Goal: Use online tool/utility: Utilize a website feature to perform a specific function

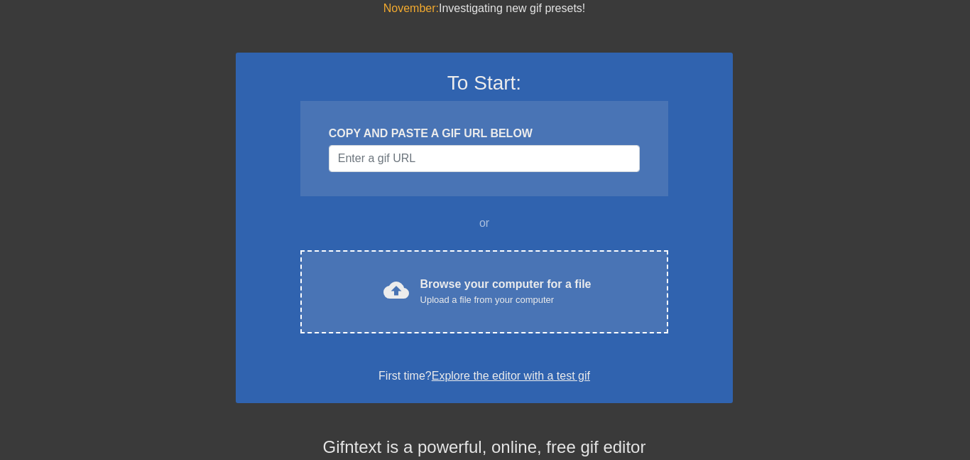
scroll to position [58, 1]
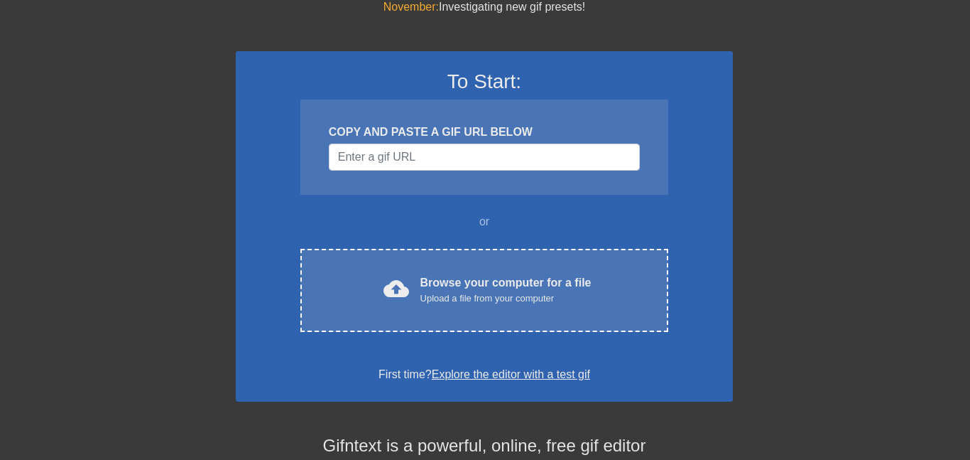
click at [514, 332] on div "To Start: COPY AND PASTE A GIF URL BELOW or cloud_upload Browse your computer f…" at bounding box center [484, 226] width 497 height 350
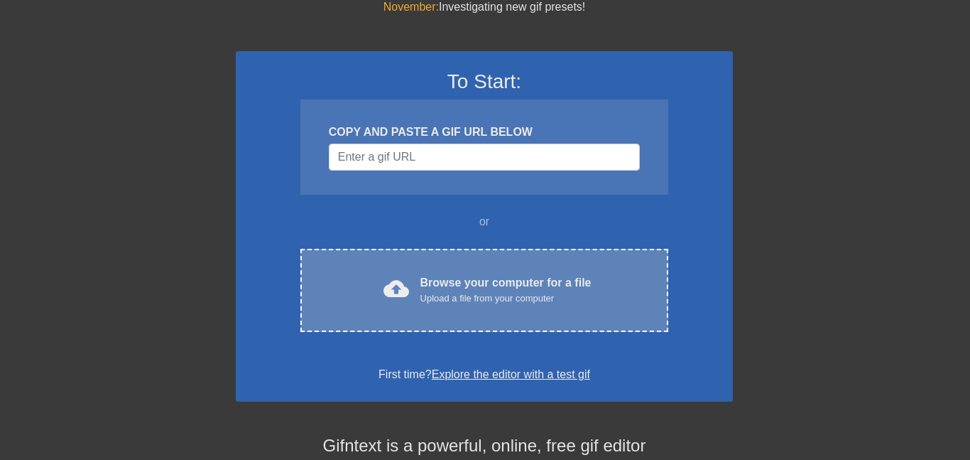
click at [572, 256] on div "cloud_upload Browse your computer for a file Upload a file from your computer C…" at bounding box center [485, 290] width 368 height 83
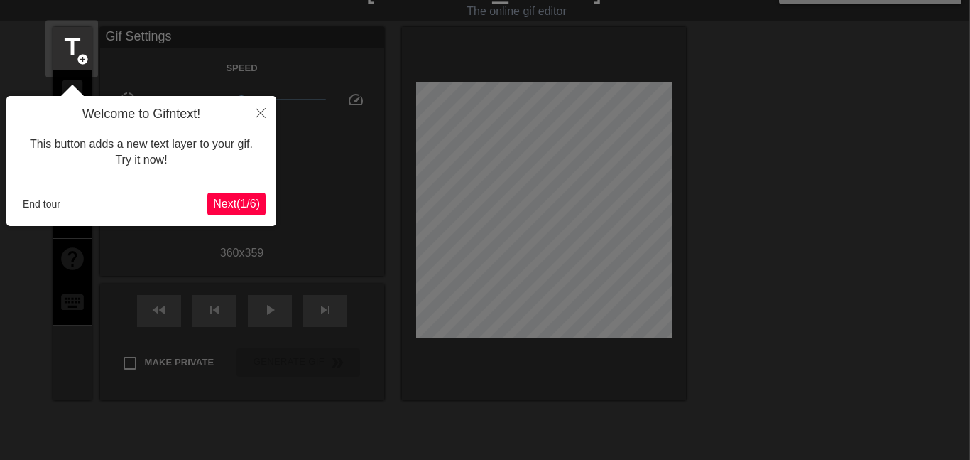
scroll to position [35, 1]
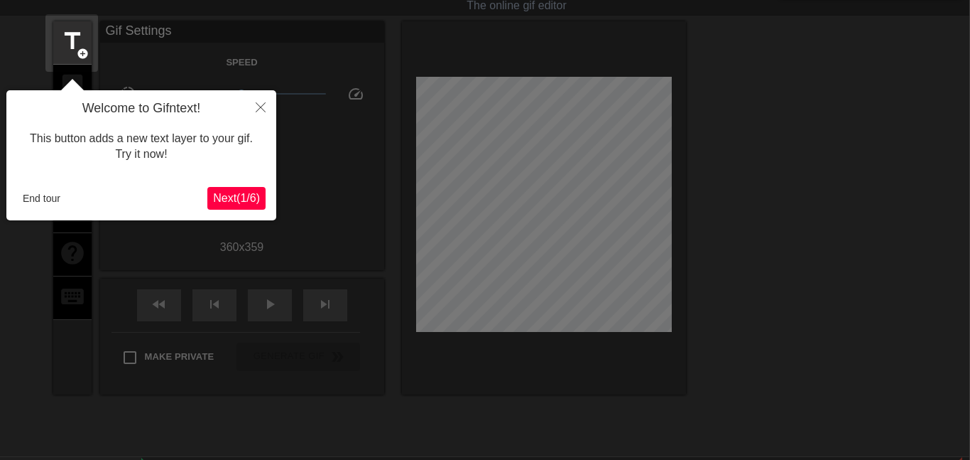
click at [232, 197] on span "Next ( 1 / 6 )" at bounding box center [236, 198] width 47 height 12
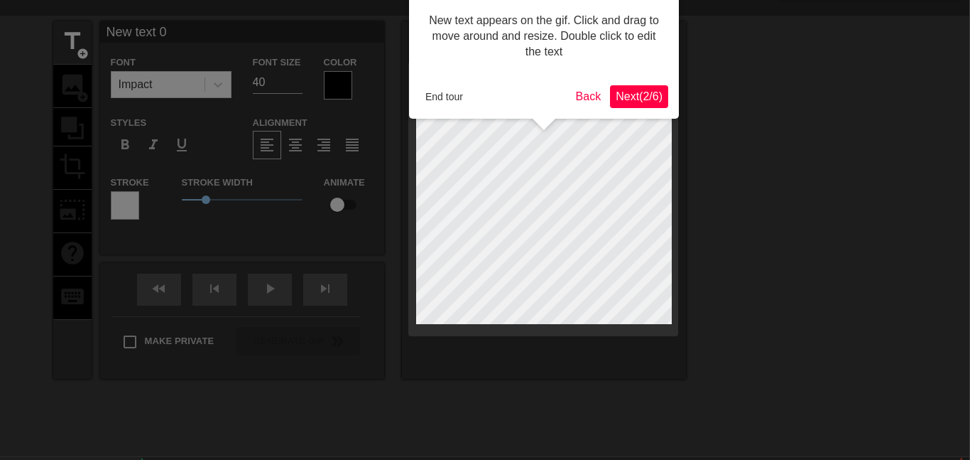
scroll to position [0, 1]
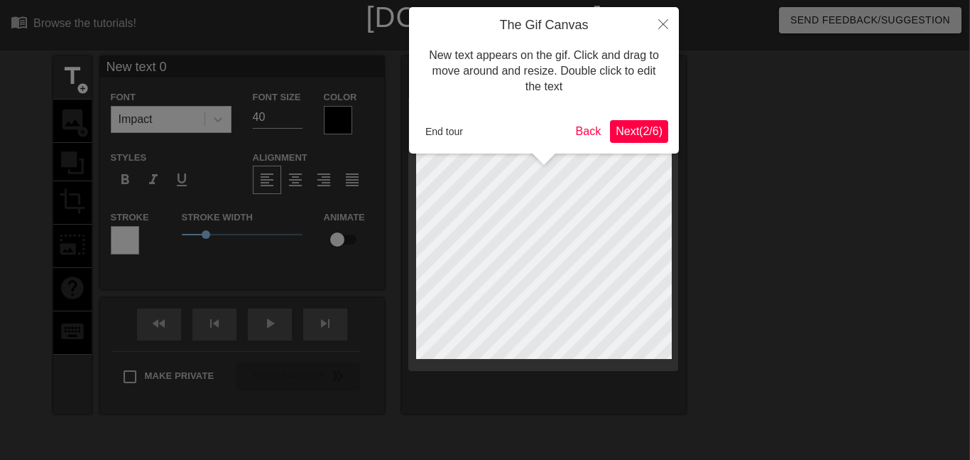
click at [644, 127] on span "Next ( 2 / 6 )" at bounding box center [639, 131] width 47 height 12
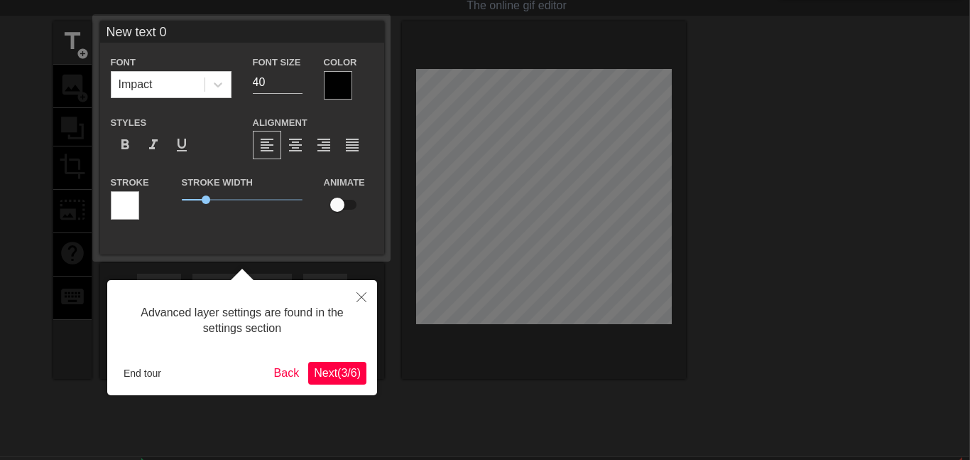
click at [343, 380] on button "Next ( 3 / 6 )" at bounding box center [337, 373] width 58 height 23
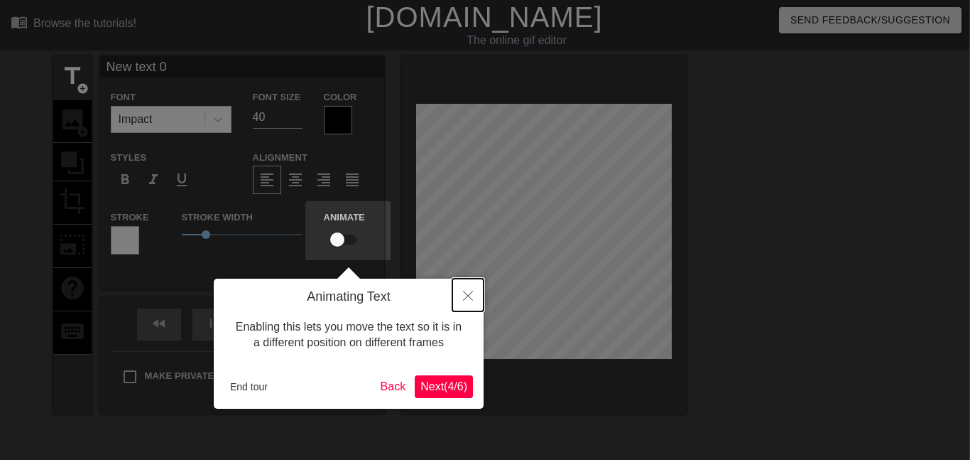
click at [468, 303] on button "Close" at bounding box center [468, 295] width 31 height 33
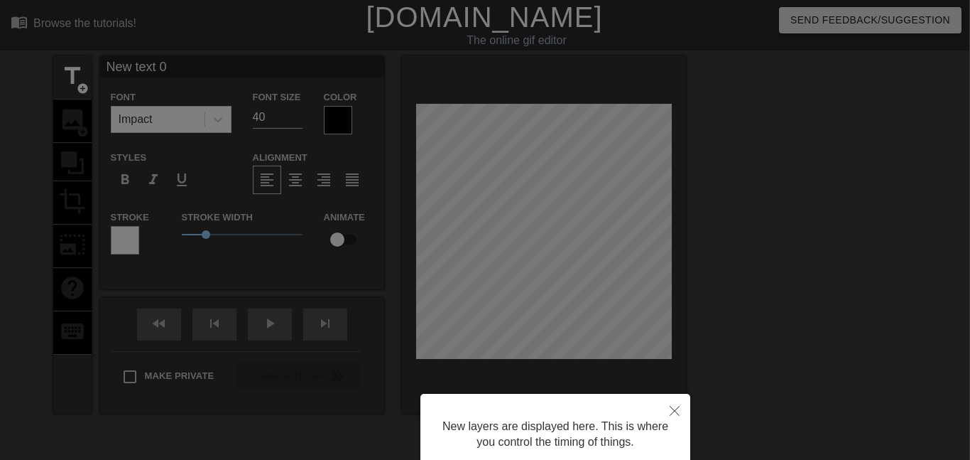
scroll to position [119, 1]
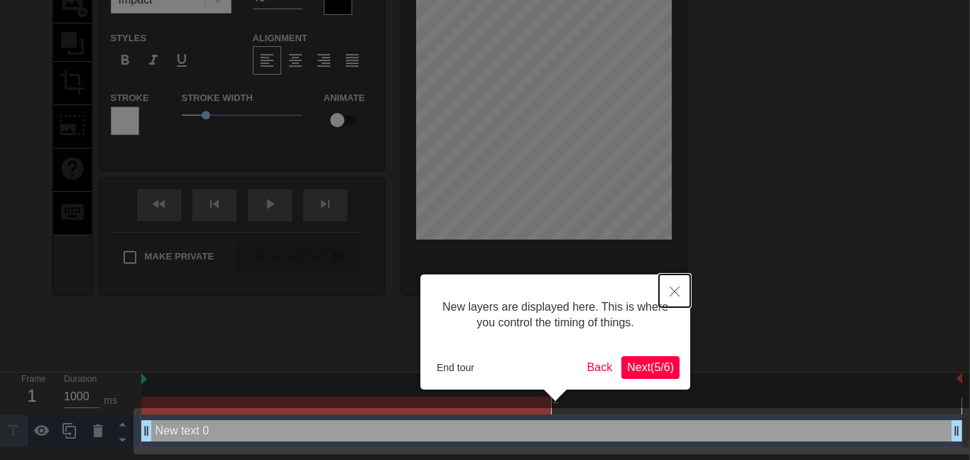
click at [686, 290] on button "Close" at bounding box center [674, 290] width 31 height 33
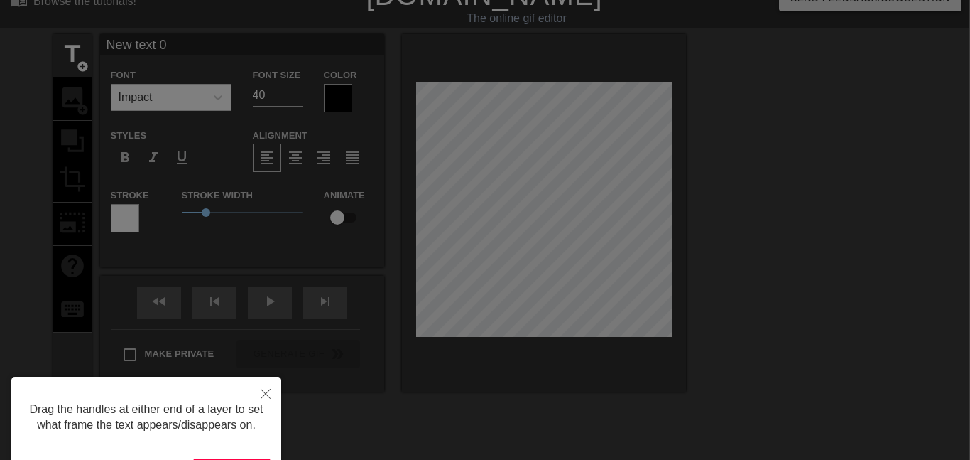
scroll to position [0, 1]
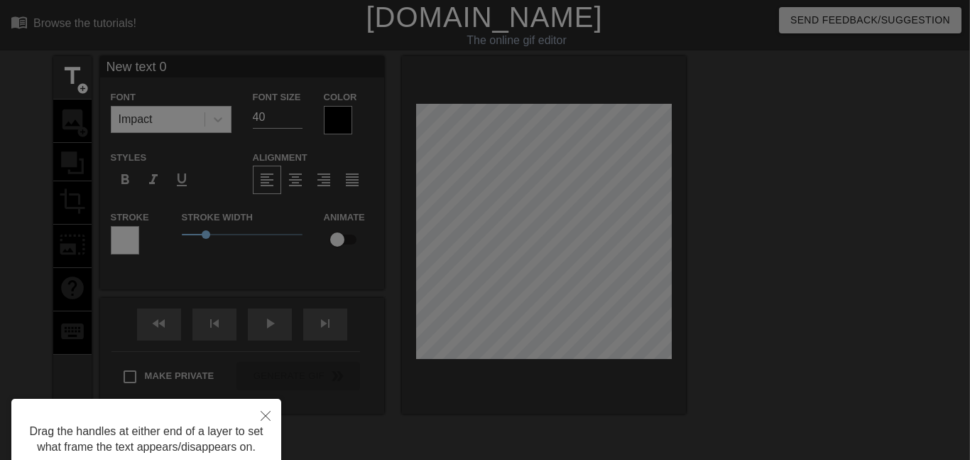
click at [276, 400] on button "Close" at bounding box center [265, 415] width 31 height 33
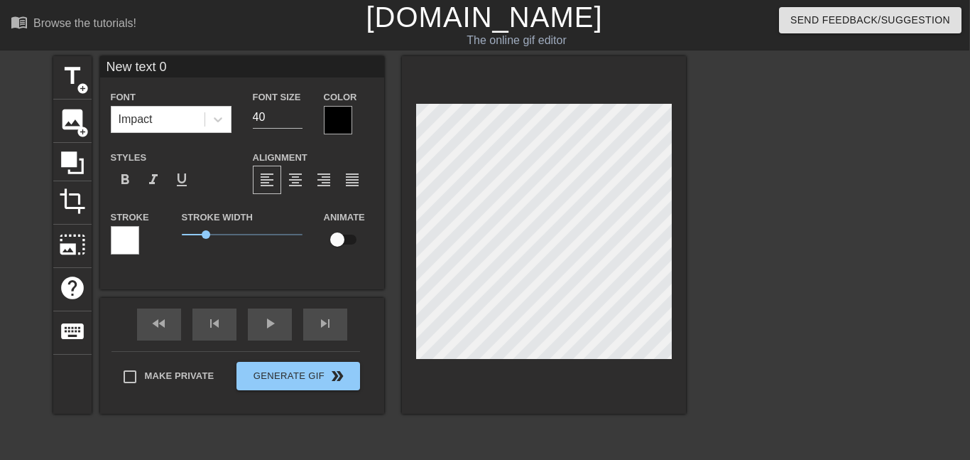
click at [833, 162] on div at bounding box center [809, 269] width 213 height 426
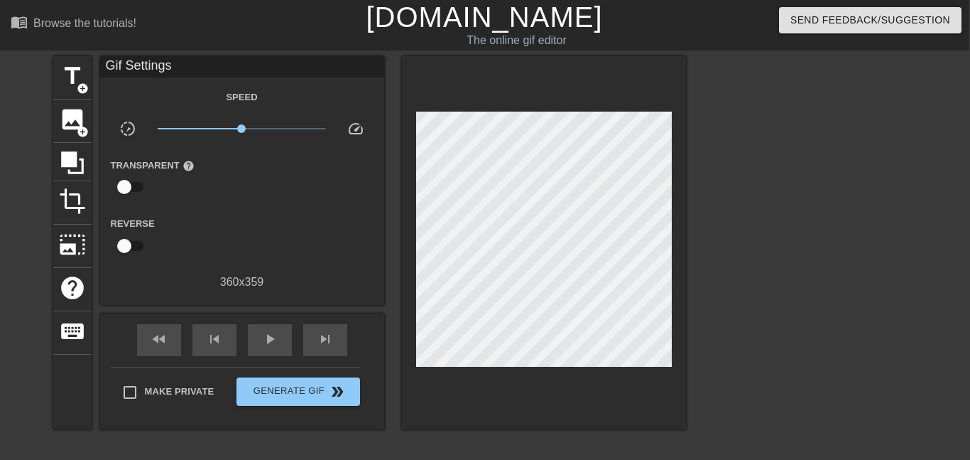
click at [130, 243] on input "checkbox" at bounding box center [124, 245] width 81 height 27
checkbox input "true"
type input "61000"
click at [130, 243] on input "checkbox" at bounding box center [137, 245] width 81 height 27
checkbox input "false"
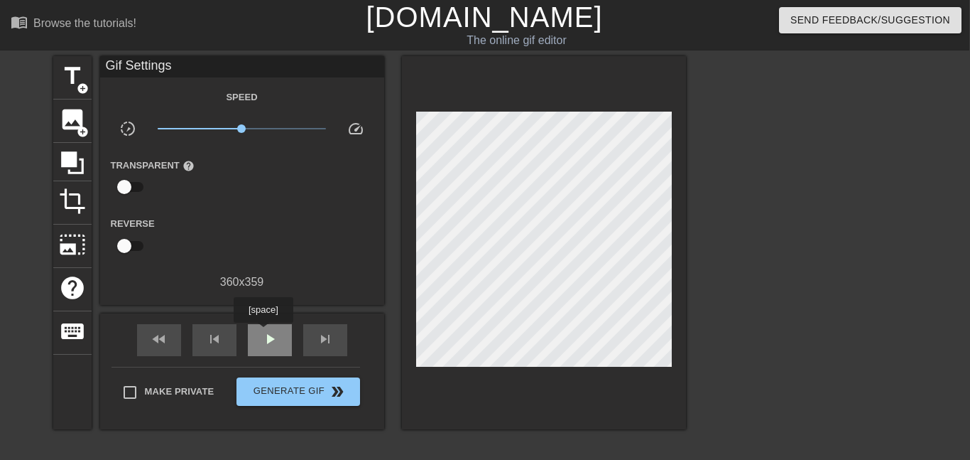
click at [264, 332] on span "play_arrow" at bounding box center [269, 338] width 17 height 17
click at [156, 346] on span "fast_rewind" at bounding box center [159, 338] width 17 height 17
click at [201, 345] on div "skip_previous" at bounding box center [215, 340] width 44 height 32
click at [279, 341] on div "pause" at bounding box center [270, 340] width 44 height 32
click at [279, 341] on div "play_arrow" at bounding box center [270, 340] width 44 height 32
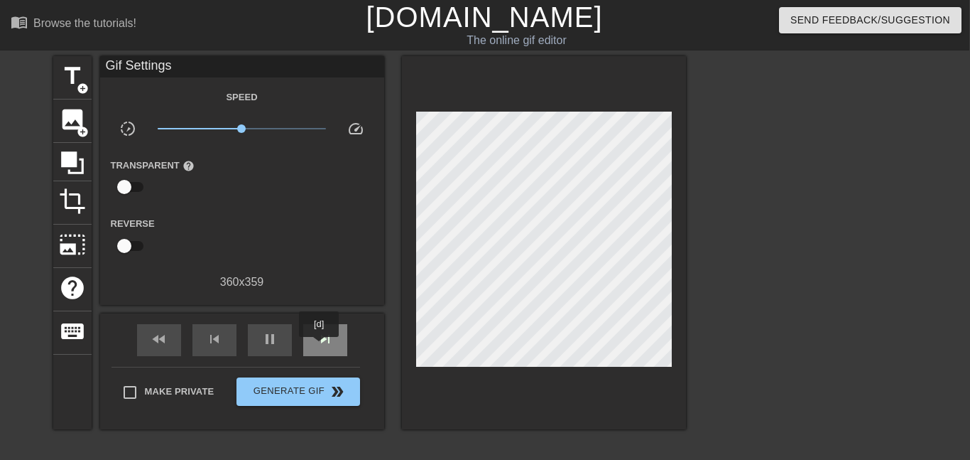
click at [319, 347] on span "skip_next" at bounding box center [325, 338] width 17 height 17
click at [217, 346] on span "skip_previous" at bounding box center [214, 338] width 17 height 17
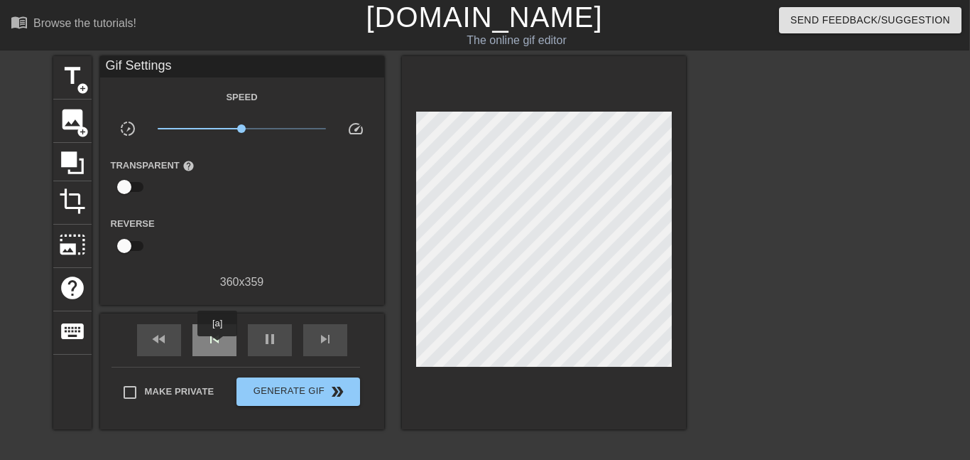
click at [217, 346] on span "skip_previous" at bounding box center [214, 338] width 17 height 17
click at [326, 324] on div "skip_next" at bounding box center [325, 340] width 44 height 32
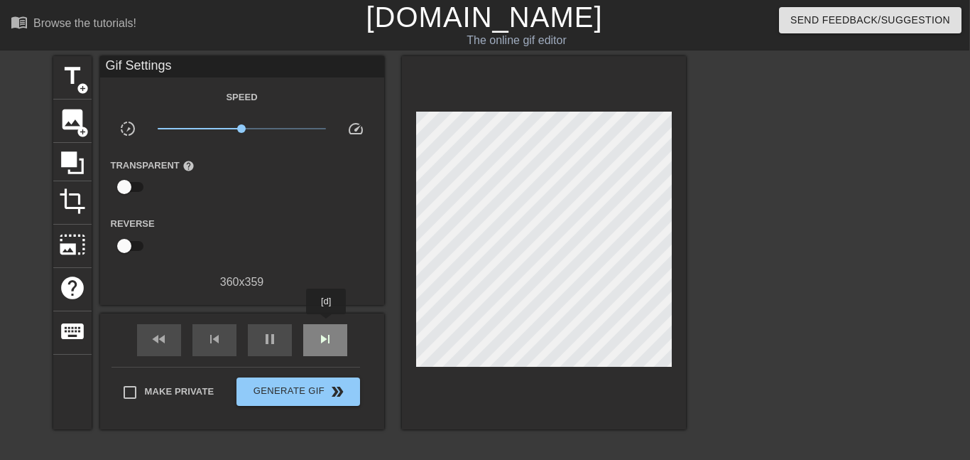
click at [326, 324] on div "skip_next" at bounding box center [325, 340] width 44 height 32
click at [63, 175] on icon at bounding box center [72, 162] width 27 height 27
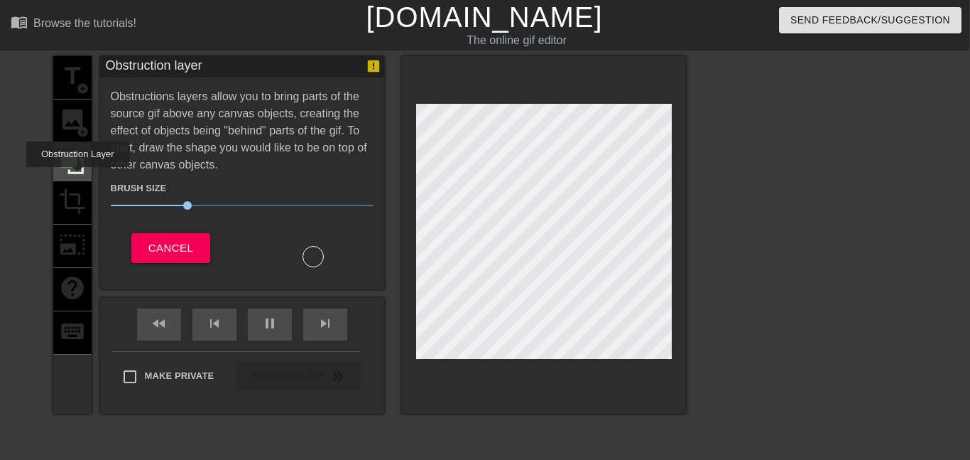
click at [63, 175] on icon at bounding box center [72, 162] width 27 height 27
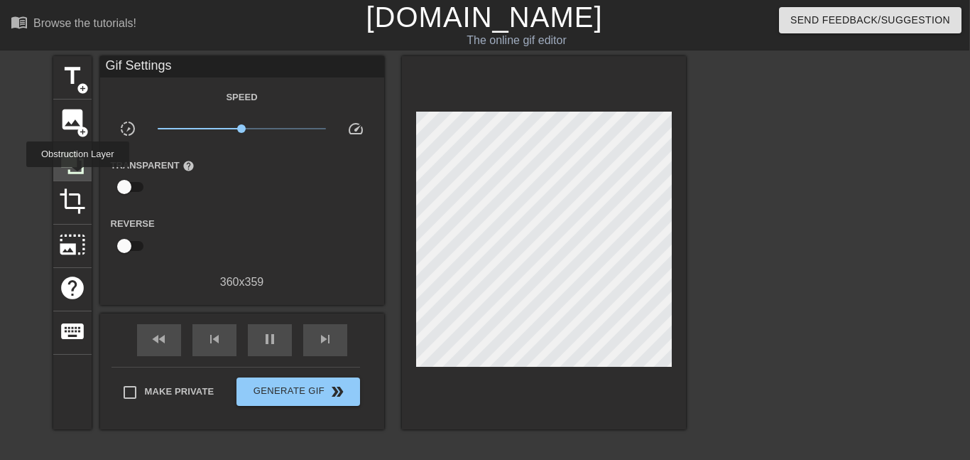
click at [63, 175] on icon at bounding box center [72, 162] width 27 height 27
type input "61000"
click at [69, 108] on span "image" at bounding box center [72, 119] width 27 height 27
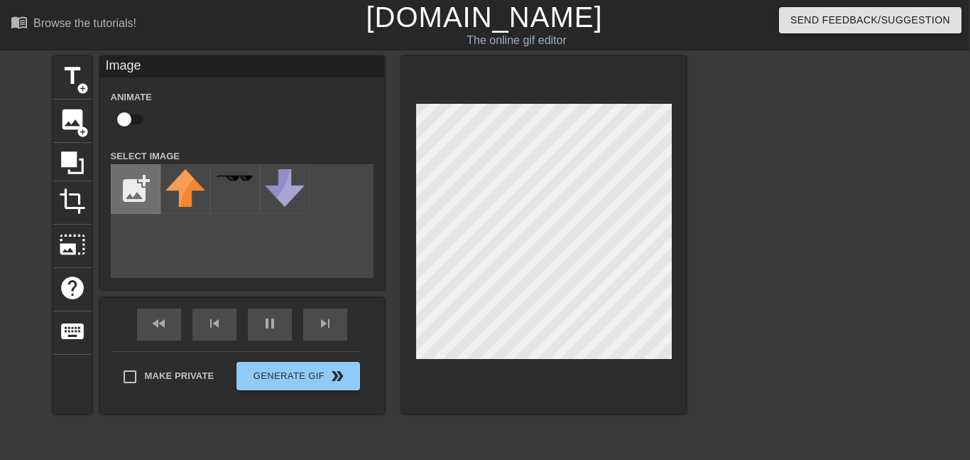
click at [141, 175] on input "file" at bounding box center [136, 189] width 48 height 48
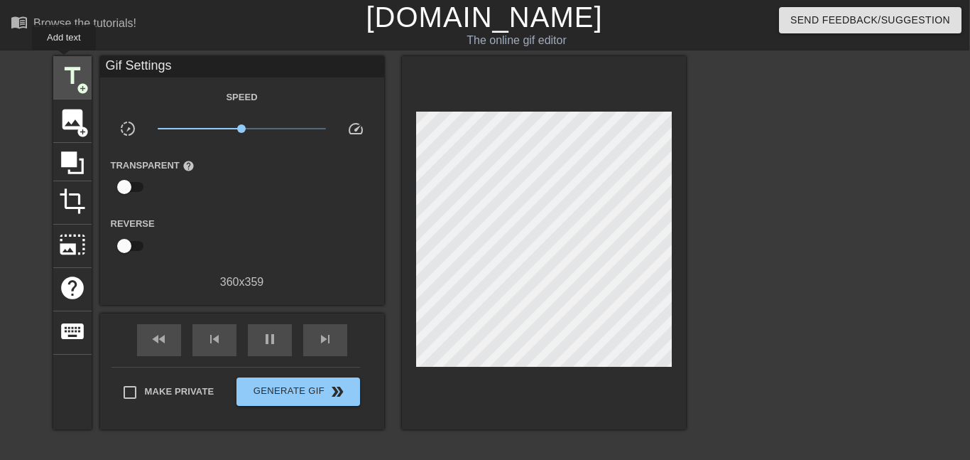
click at [63, 60] on div "title add_circle" at bounding box center [72, 77] width 38 height 43
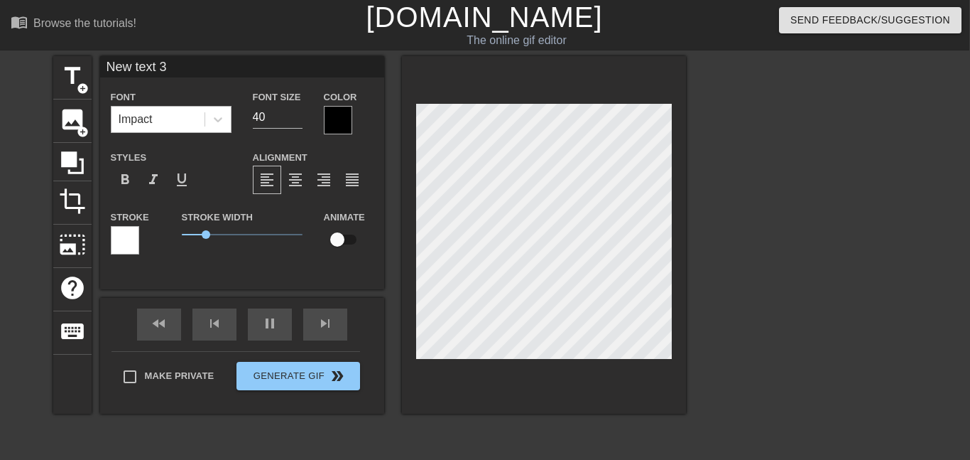
click at [198, 117] on div "Impact" at bounding box center [158, 120] width 93 height 26
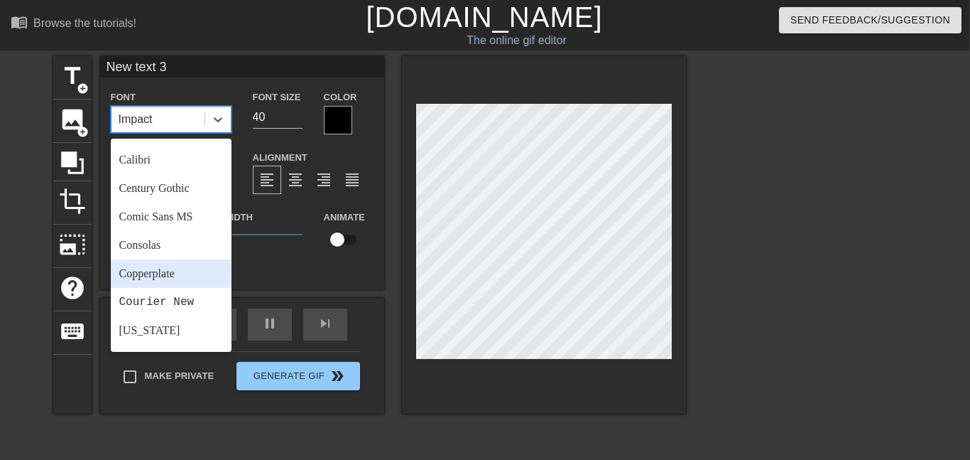
scroll to position [0, 0]
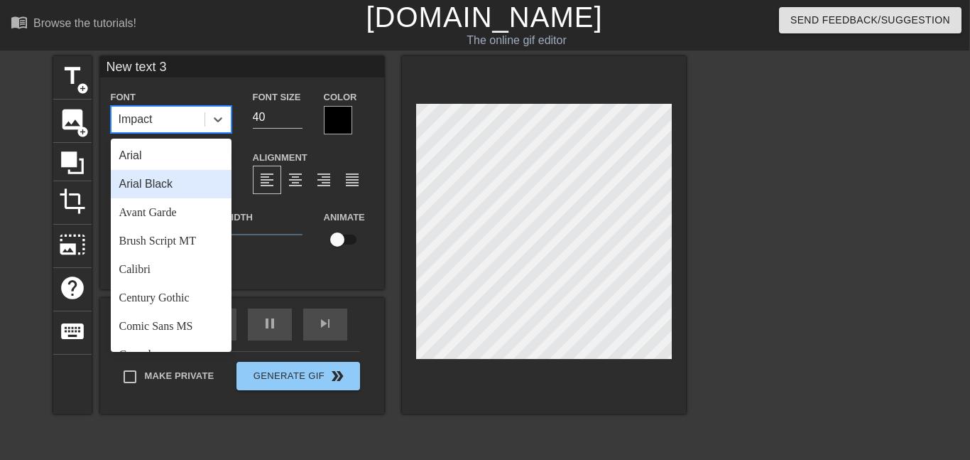
click at [190, 190] on div "Arial Black" at bounding box center [171, 184] width 121 height 28
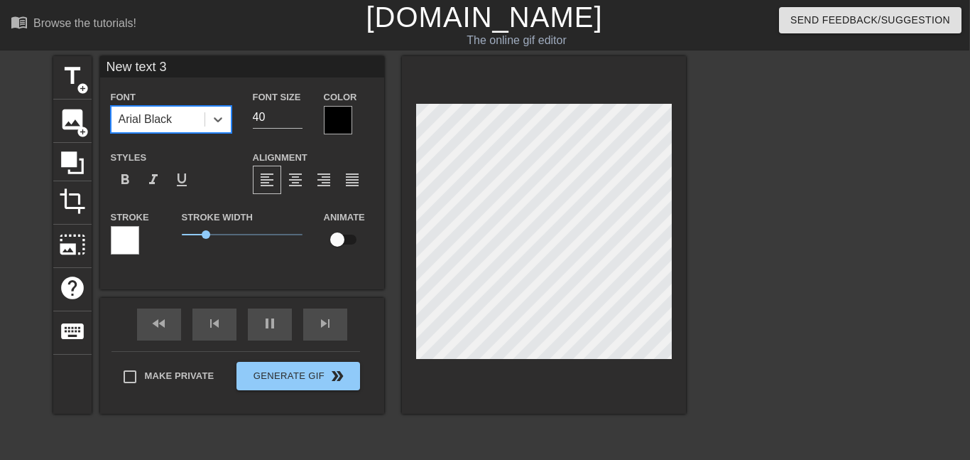
click at [134, 246] on div at bounding box center [125, 240] width 28 height 28
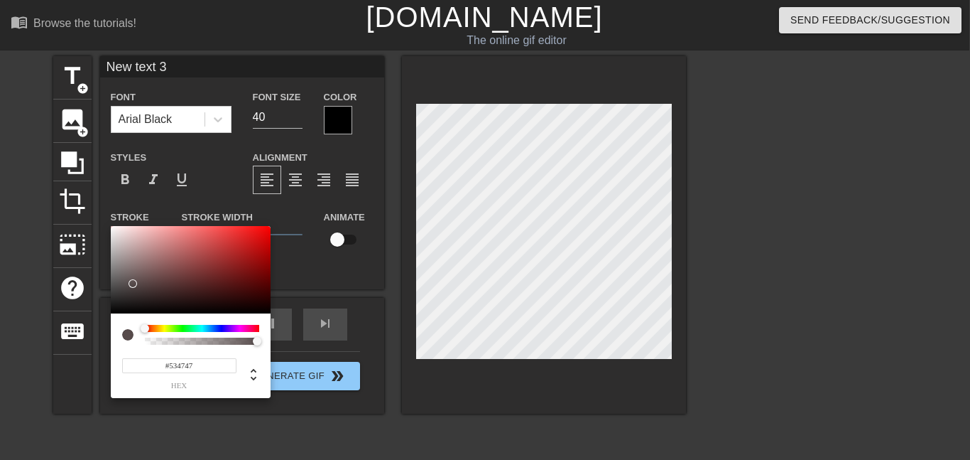
type input "#000000"
drag, startPoint x: 131, startPoint y: 282, endPoint x: 184, endPoint y: 356, distance: 90.7
click at [184, 356] on div "#000000 hex" at bounding box center [191, 312] width 160 height 173
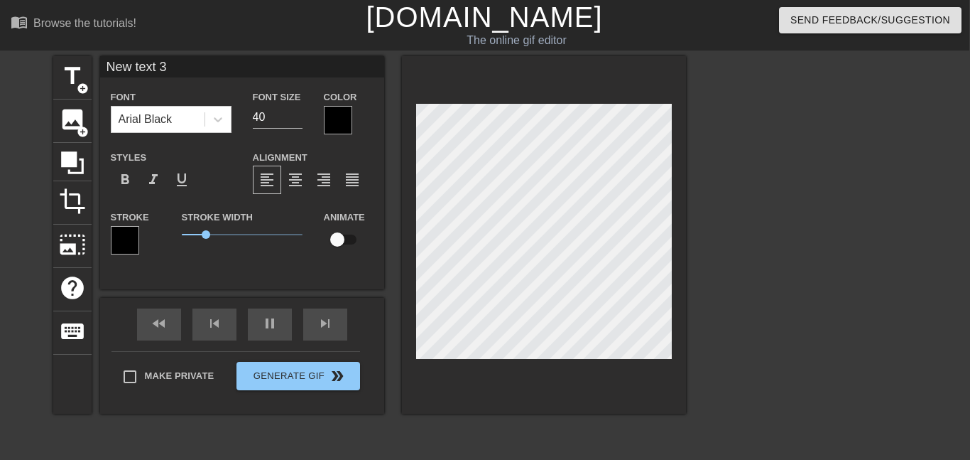
scroll to position [0, 2]
type input "text 3"
type textarea "text 3"
type input "| 3"
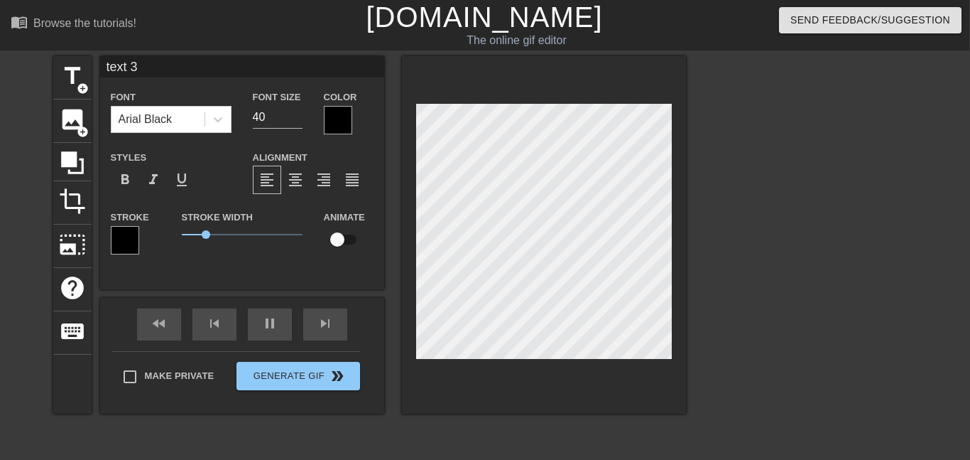
type textarea "| 3"
type input "|| 3"
type textarea "|| 3"
type input "||| 3"
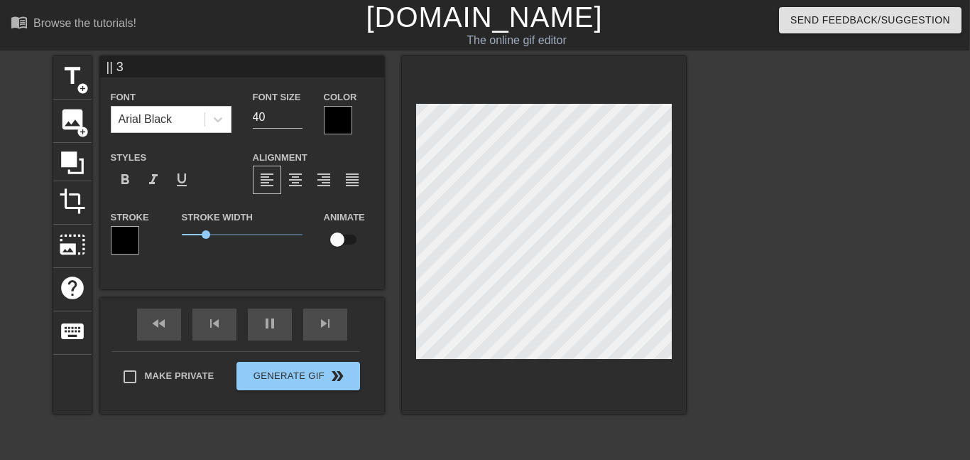
type textarea "||| 3"
type input "|||| 3"
type textarea "|||| 3"
type input "||||| 3"
type textarea "||||| 3"
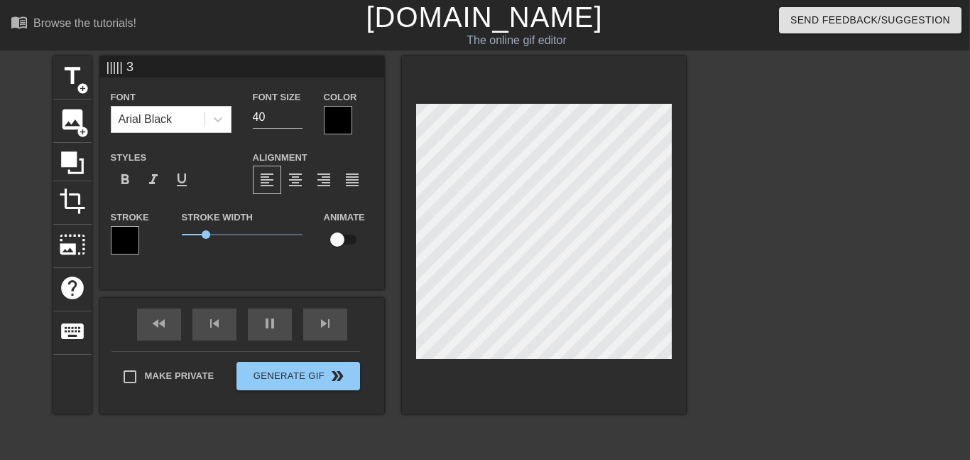
type input "|||||| 3"
type textarea "|||||| 3"
type input "||||||| 3"
type textarea "||||||| 3"
type input "|||||||| 3"
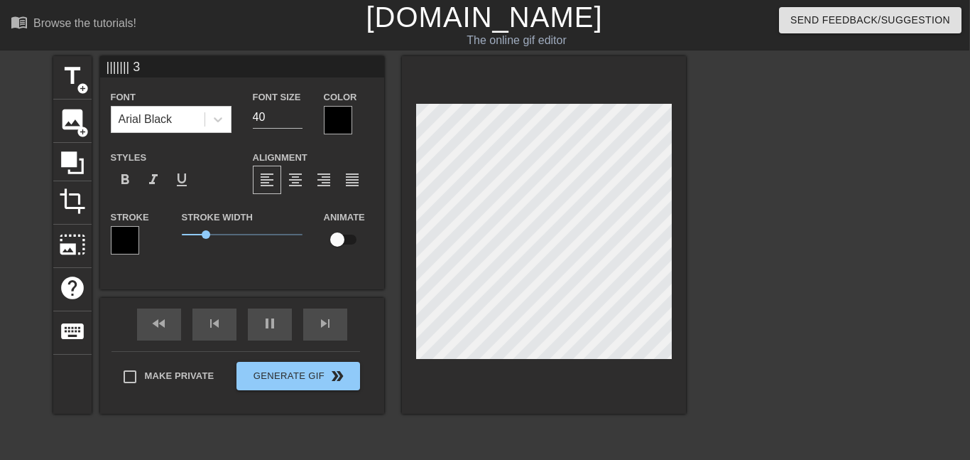
type textarea "|||||||| 3"
type input "||||||||| 3"
type textarea "||||||||| 3"
type input "|||||||||| 3"
type textarea "|||||||||| 3"
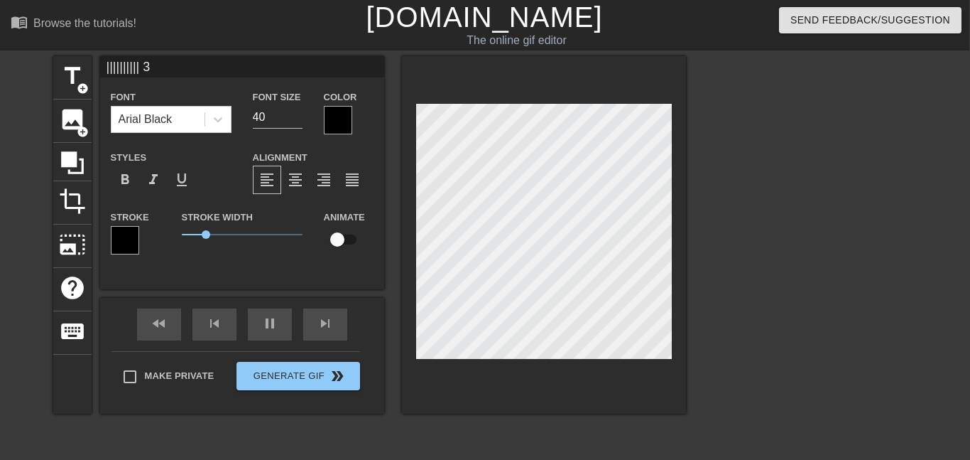
type input "||||||||||| 3"
type textarea "||||||||||| 3"
type input "|||||||||||| 3"
type textarea "|||||||||||| 3"
type input "||||||||||||"
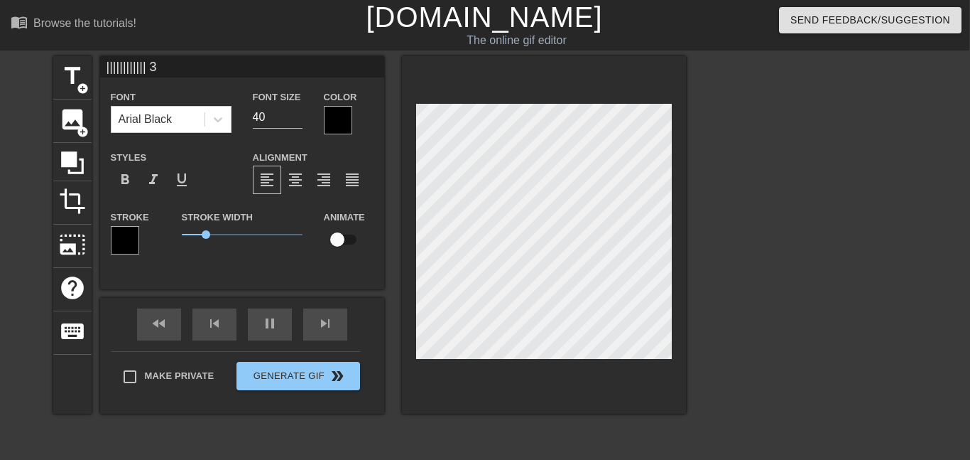
type textarea "||||||||||||"
type input "||||||||||||"
type textarea "||||||||||||"
type input "|||||||||||||"
type textarea "|||||||||||||"
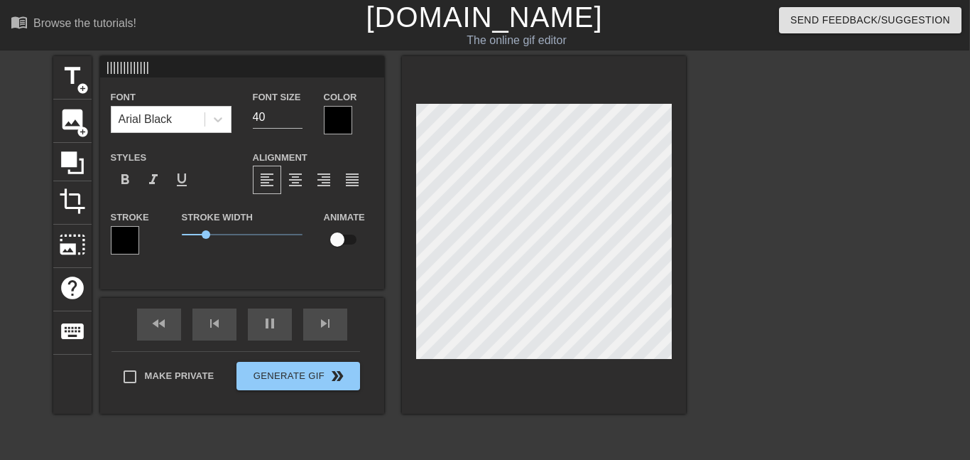
type input "||||||||||||||"
type textarea "|||||||||||||||"
type input "||||||||||||||||"
type textarea "||||||||||||||||"
type input "|||||||||||||||||"
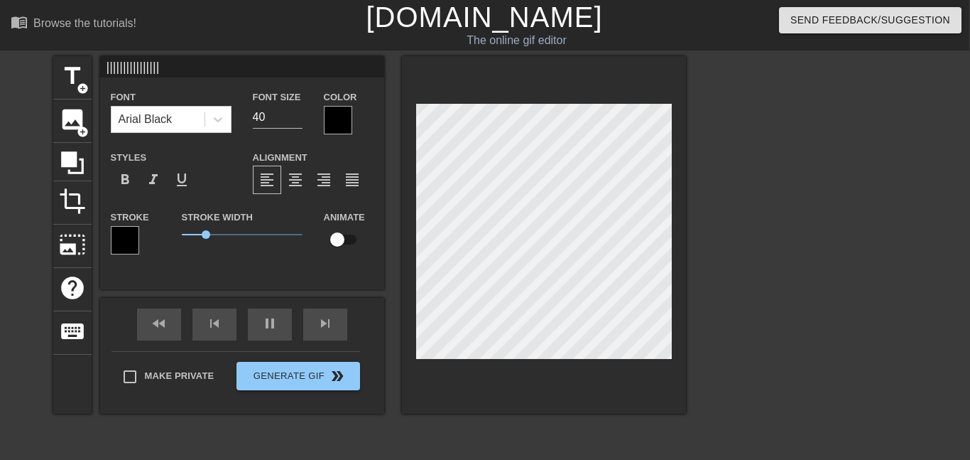
type textarea "|||||||||||||||||"
type input "||||||||||||||||||"
type textarea "|||||||||||||||||||"
type input "||||||||||||||||||||"
type textarea "||||||||||||||||||||"
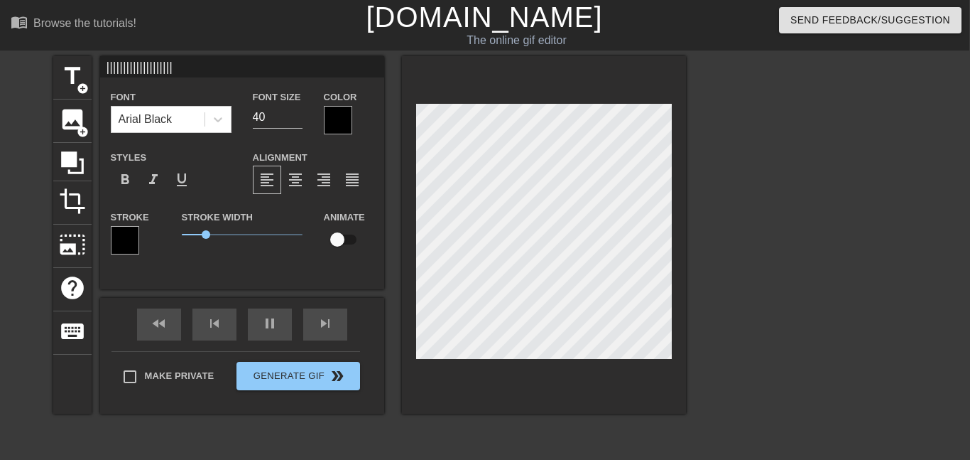
type input "|||||||||||||||||||||"
type textarea "|||||||||||||||||||||"
type input "||||||||||||||||||||||"
type textarea "||||||||||||||||||||||"
type input "|||||||||||||||||||||||"
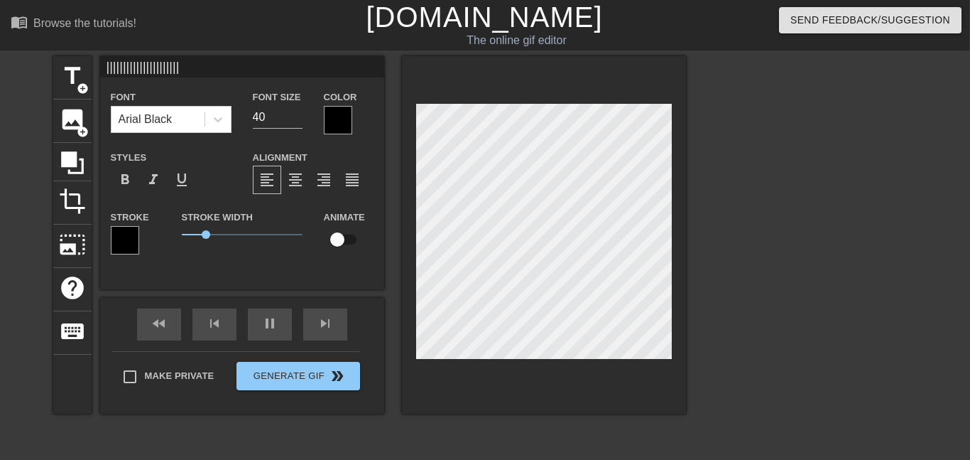
type textarea "|||||||||||||||||||||||"
type input "||||||||||||||||||||||||"
type textarea "||||||||||||||||||||||||"
type input "|||||||||||||||||||||||||"
type textarea "|||||||||||||||||||||||||"
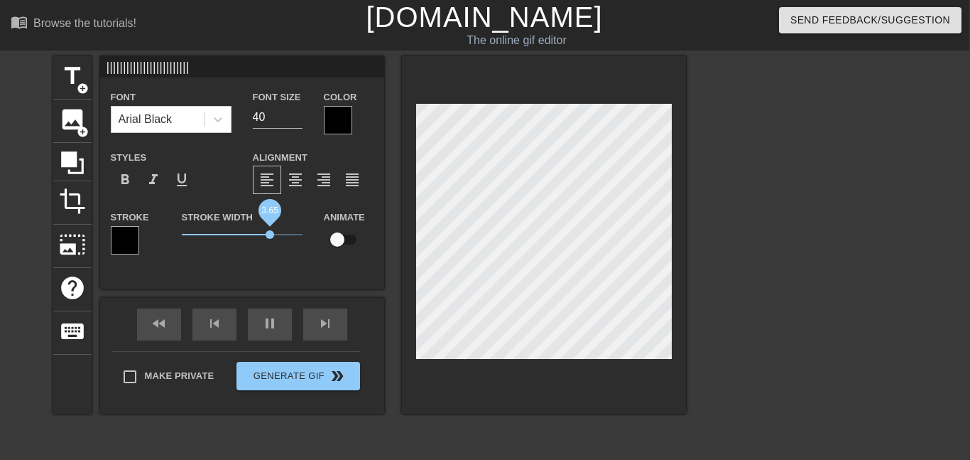
type input "61000"
drag, startPoint x: 207, startPoint y: 234, endPoint x: 350, endPoint y: 231, distance: 142.8
click at [350, 231] on div "Stroke Stroke Width 5 Animate" at bounding box center [242, 237] width 284 height 59
click at [622, 270] on div "title add_circle image add_circle crop photo_size_select_large help keyboard ||…" at bounding box center [369, 234] width 633 height 357
click at [352, 178] on span "format_align_justify" at bounding box center [352, 179] width 17 height 17
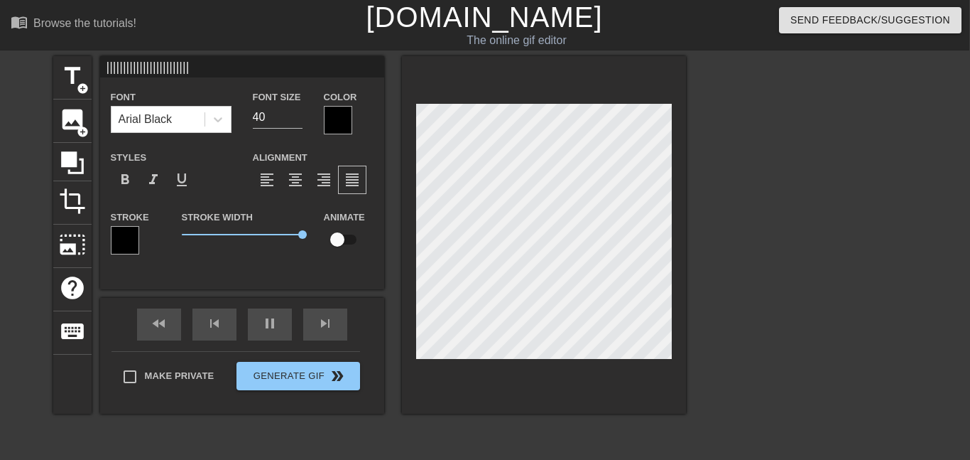
type input "_"
type textarea "_"
drag, startPoint x: 299, startPoint y: 232, endPoint x: 352, endPoint y: 222, distance: 54.2
click at [352, 222] on div "Stroke Stroke Width 5 Animate" at bounding box center [242, 237] width 284 height 59
click at [298, 112] on input "41" at bounding box center [278, 117] width 50 height 23
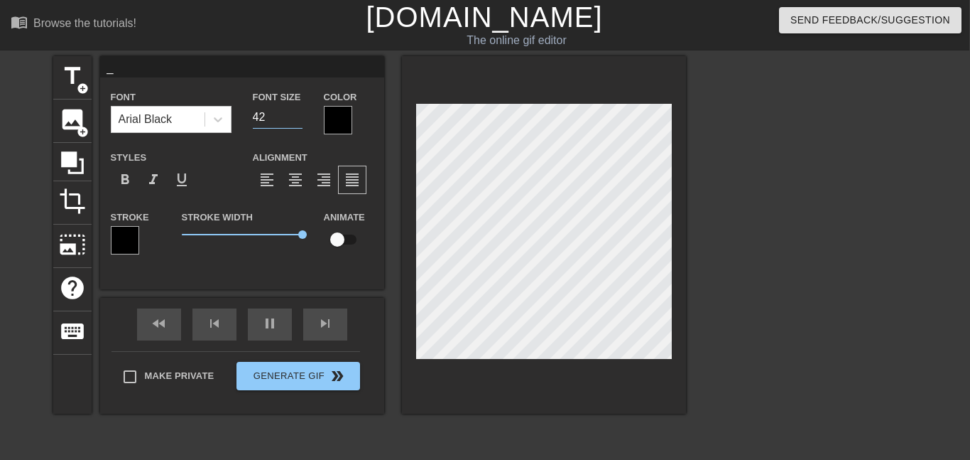
click at [298, 112] on input "42" at bounding box center [278, 117] width 50 height 23
click at [298, 112] on input "43" at bounding box center [278, 117] width 50 height 23
click at [298, 112] on input "44" at bounding box center [278, 117] width 50 height 23
click at [298, 112] on input "45" at bounding box center [278, 117] width 50 height 23
click at [298, 112] on input "46" at bounding box center [278, 117] width 50 height 23
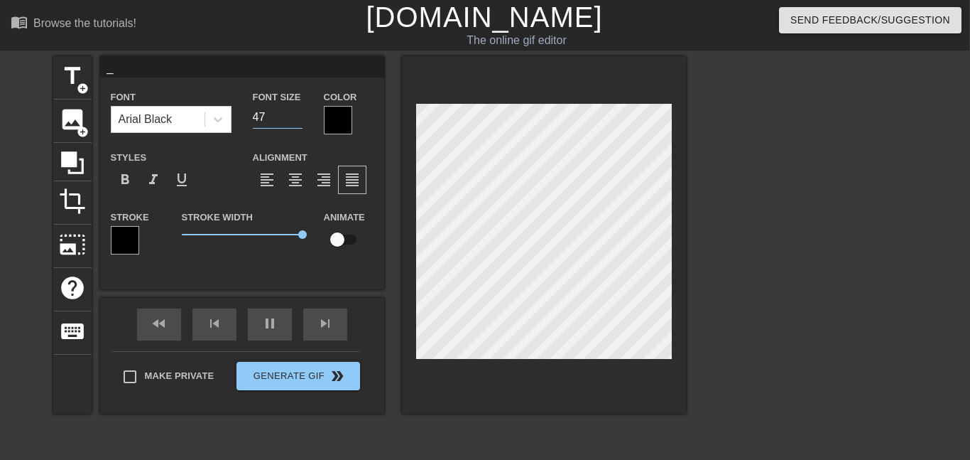
click at [298, 112] on input "47" at bounding box center [278, 117] width 50 height 23
click at [298, 112] on input "48" at bounding box center [278, 117] width 50 height 23
click at [298, 112] on input "49" at bounding box center [278, 117] width 50 height 23
click at [298, 112] on input "50" at bounding box center [278, 117] width 50 height 23
click at [298, 112] on input "51" at bounding box center [278, 117] width 50 height 23
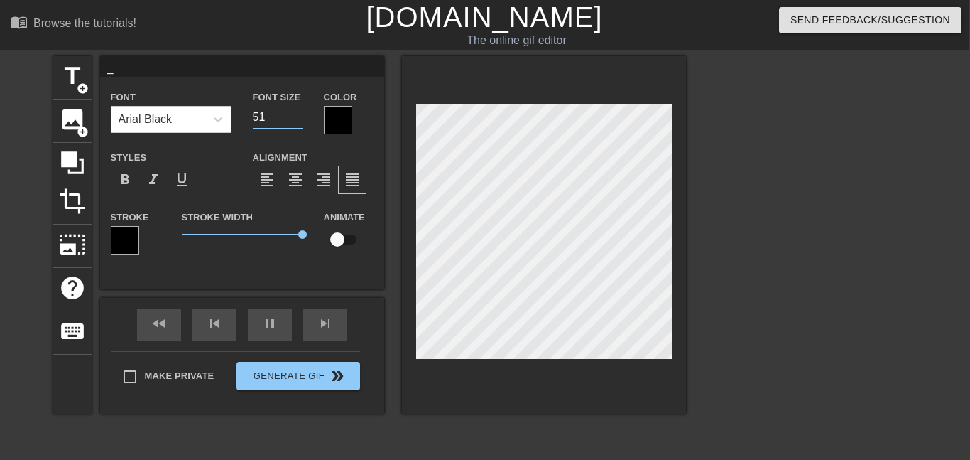
click at [298, 112] on input "52" at bounding box center [278, 117] width 50 height 23
click at [298, 112] on input "53" at bounding box center [278, 117] width 50 height 23
click at [298, 112] on input "54" at bounding box center [278, 117] width 50 height 23
click at [298, 112] on input "55" at bounding box center [278, 117] width 50 height 23
click at [298, 112] on input "56" at bounding box center [278, 117] width 50 height 23
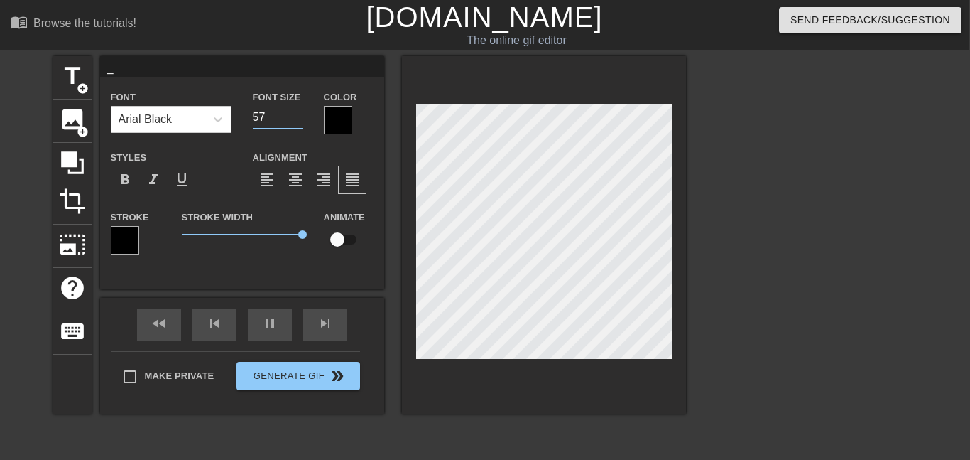
click at [298, 112] on input "57" at bounding box center [278, 117] width 50 height 23
click at [298, 112] on input "58" at bounding box center [278, 117] width 50 height 23
click at [298, 112] on input "59" at bounding box center [278, 117] width 50 height 23
click at [298, 112] on input "60" at bounding box center [278, 117] width 50 height 23
click at [298, 112] on input "61" at bounding box center [278, 117] width 50 height 23
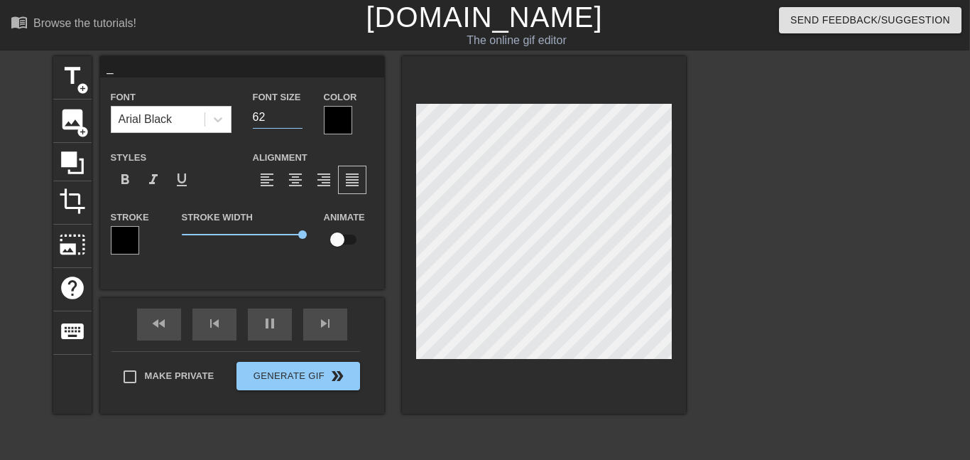
click at [298, 112] on input "62" at bounding box center [278, 117] width 50 height 23
click at [298, 112] on input "63" at bounding box center [278, 117] width 50 height 23
click at [298, 112] on input "64" at bounding box center [278, 117] width 50 height 23
click at [298, 112] on input "65" at bounding box center [278, 117] width 50 height 23
click at [298, 112] on input "66" at bounding box center [278, 117] width 50 height 23
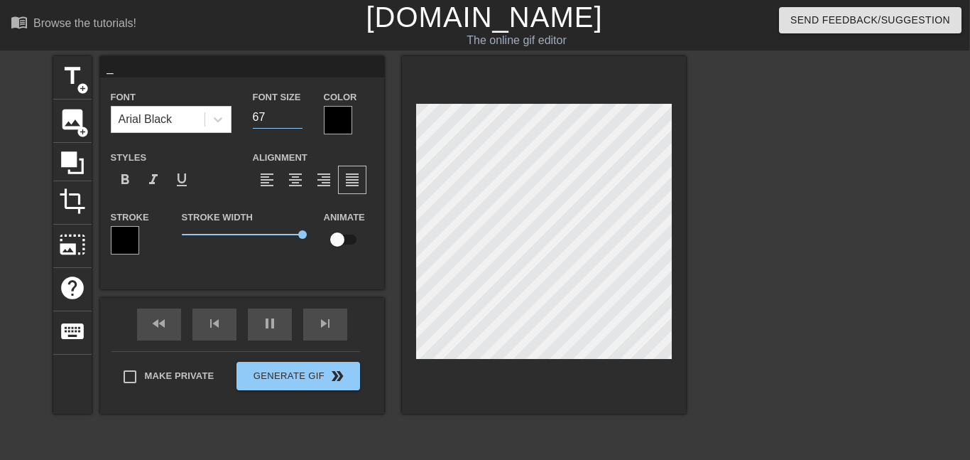
click at [298, 112] on input "67" at bounding box center [278, 117] width 50 height 23
click at [298, 112] on input "68" at bounding box center [278, 117] width 50 height 23
click at [298, 112] on input "69" at bounding box center [278, 117] width 50 height 23
click at [298, 112] on input "70" at bounding box center [278, 117] width 50 height 23
click at [298, 112] on input "71" at bounding box center [278, 117] width 50 height 23
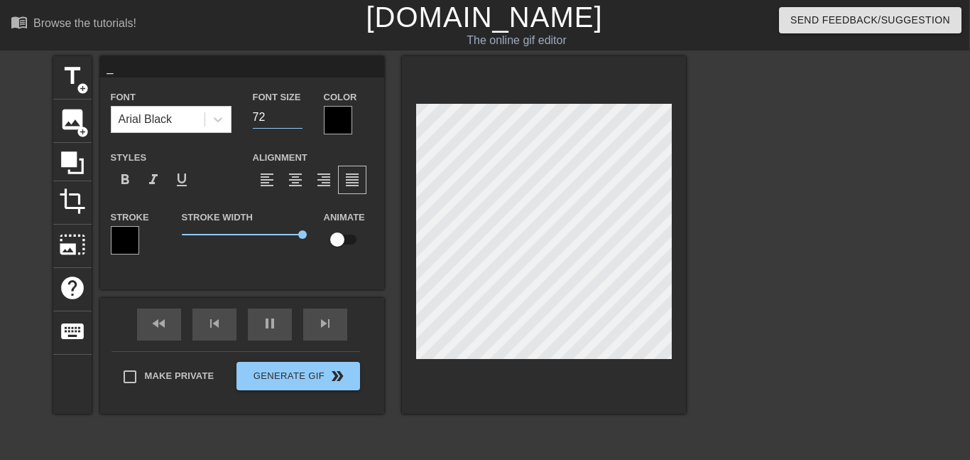
click at [298, 112] on input "72" at bounding box center [278, 117] width 50 height 23
click at [298, 112] on input "73" at bounding box center [278, 117] width 50 height 23
click at [298, 112] on input "74" at bounding box center [278, 117] width 50 height 23
click at [298, 112] on input "75" at bounding box center [278, 117] width 50 height 23
click at [298, 112] on input "77" at bounding box center [278, 117] width 50 height 23
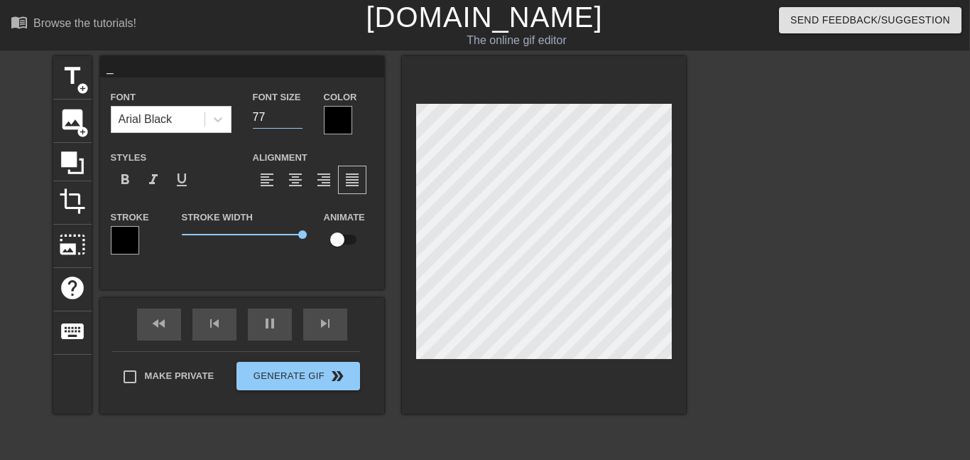
type input "7"
type input "200"
click at [735, 311] on div at bounding box center [809, 269] width 213 height 426
click at [387, 423] on div "title add_circle image add_circle crop photo_size_select_large help keyboard _ …" at bounding box center [369, 269] width 633 height 426
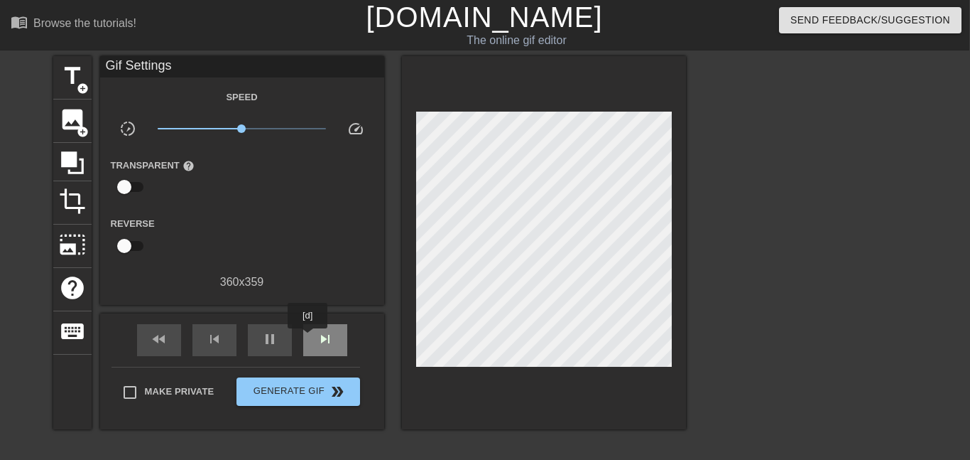
click at [308, 340] on div "skip_next" at bounding box center [325, 340] width 44 height 32
click at [217, 339] on span "skip_previous" at bounding box center [214, 338] width 17 height 17
click at [315, 326] on div "skip_next" at bounding box center [325, 340] width 44 height 32
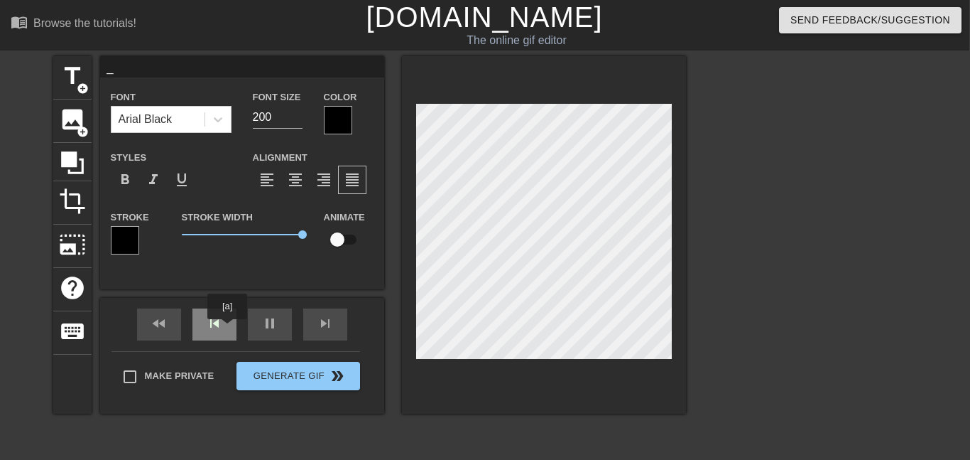
click at [227, 329] on div "skip_previous" at bounding box center [215, 324] width 44 height 32
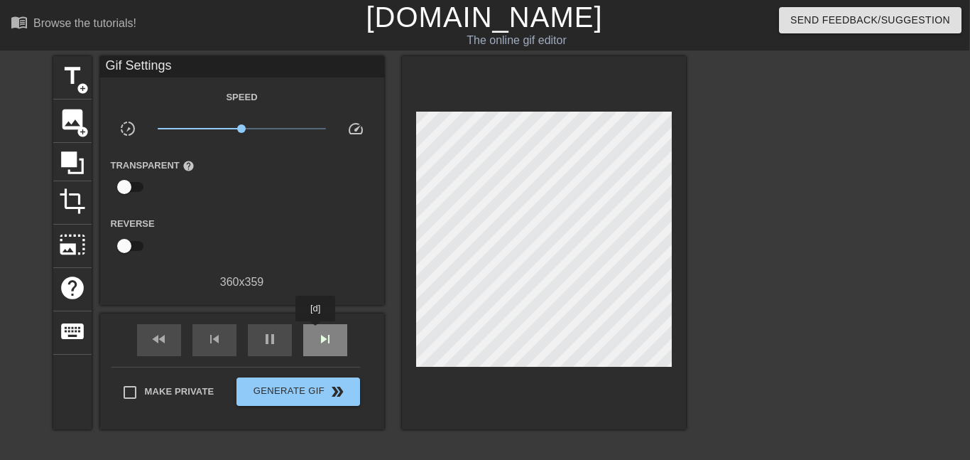
click at [317, 331] on span "skip_next" at bounding box center [325, 338] width 17 height 17
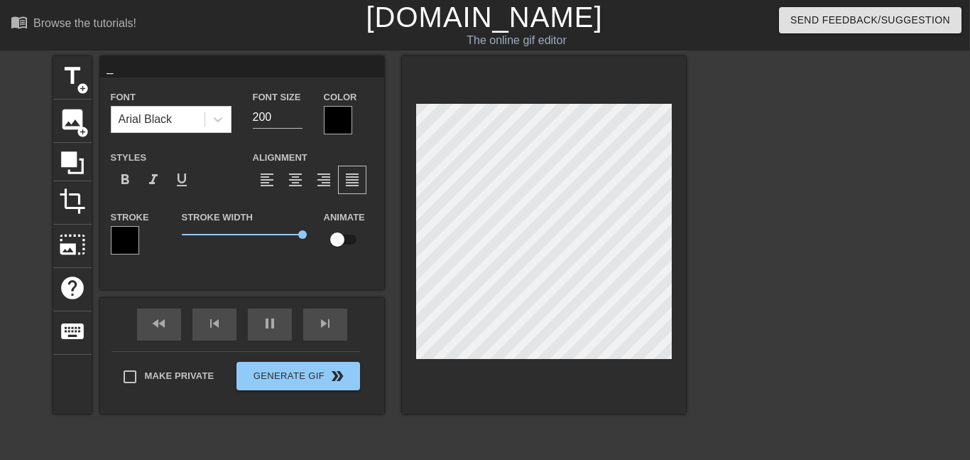
click at [453, 360] on div at bounding box center [544, 234] width 284 height 357
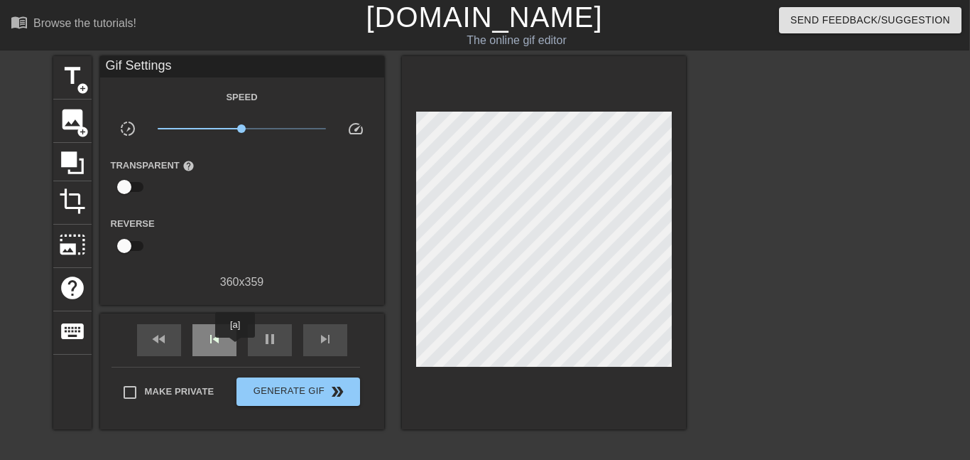
click at [235, 347] on div "skip_previous" at bounding box center [215, 340] width 44 height 32
type input "1000"
click at [67, 92] on div "title add_circle" at bounding box center [72, 77] width 38 height 43
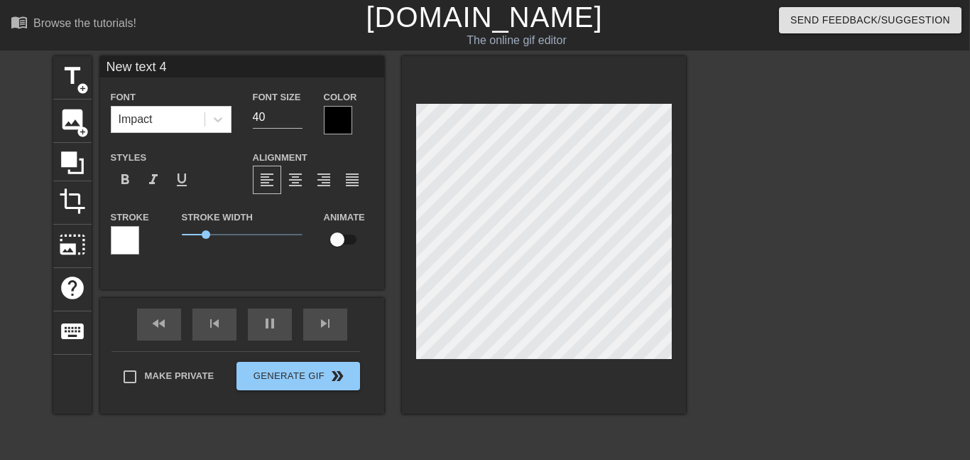
type input "_"
type textarea "_"
click at [271, 126] on input "40" at bounding box center [278, 117] width 50 height 23
type input "4"
type input "200"
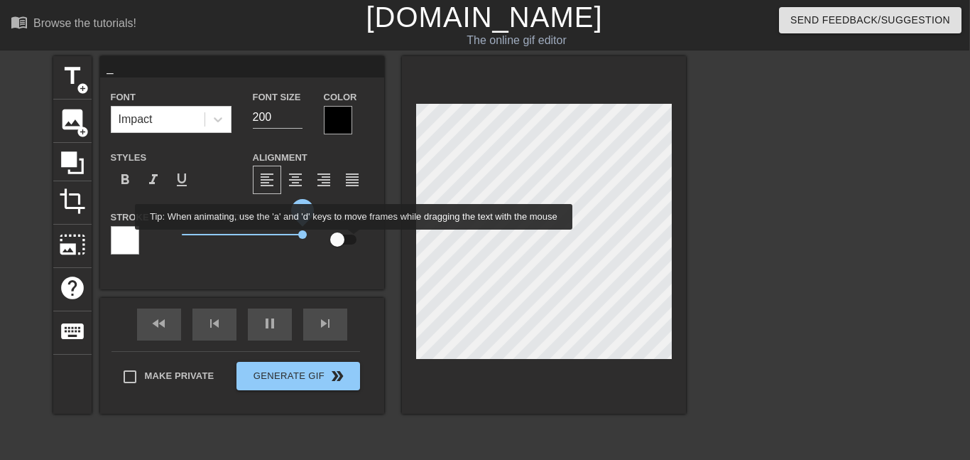
drag, startPoint x: 216, startPoint y: 234, endPoint x: 348, endPoint y: 239, distance: 132.3
click at [348, 239] on div "Stroke Stroke Width 5 Animate" at bounding box center [242, 237] width 284 height 59
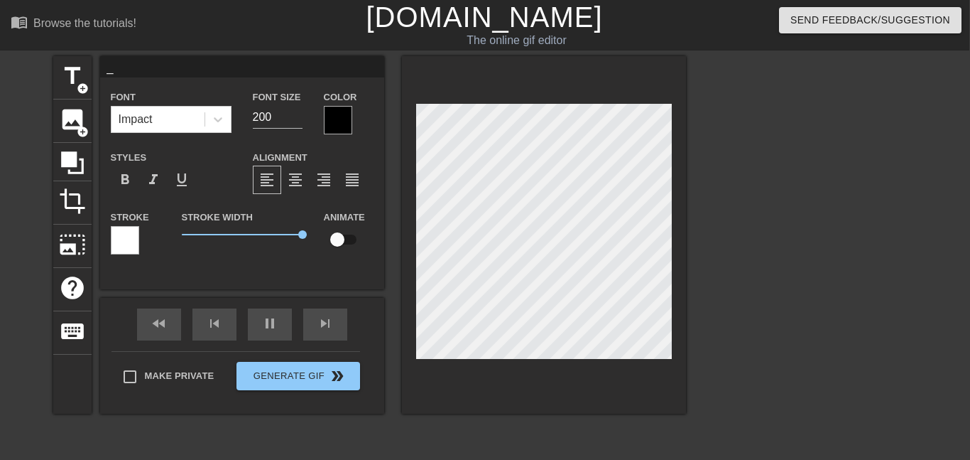
click at [109, 248] on div "Stroke" at bounding box center [135, 237] width 71 height 59
click at [114, 247] on div at bounding box center [125, 240] width 28 height 28
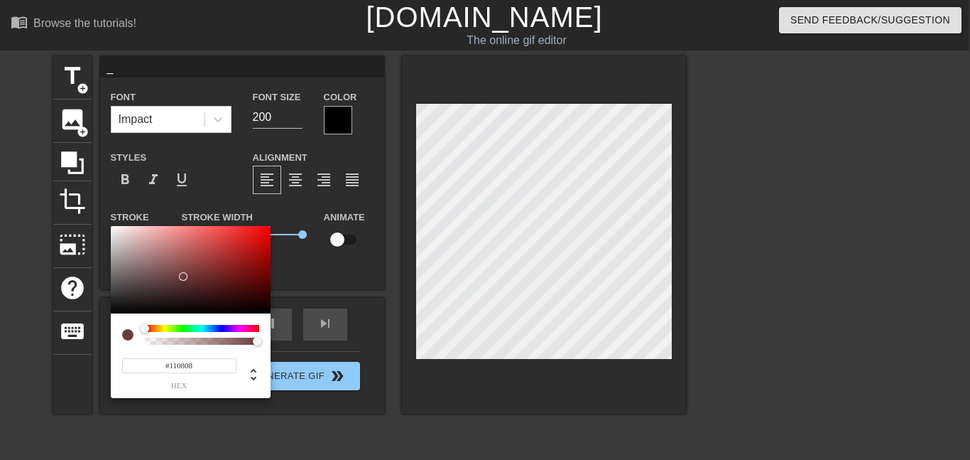
type input "#000000"
drag, startPoint x: 181, startPoint y: 273, endPoint x: 215, endPoint y: 349, distance: 83.3
click at [215, 349] on div "#000000 hex" at bounding box center [191, 312] width 160 height 173
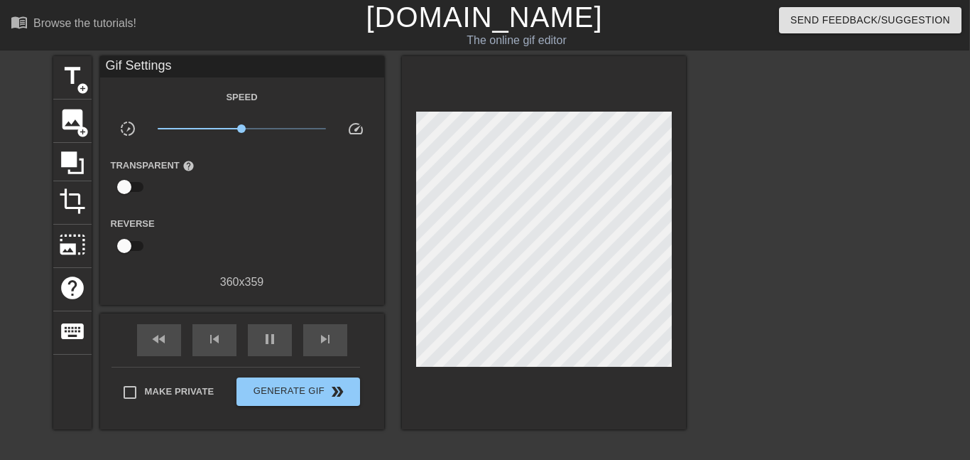
click at [408, 352] on div at bounding box center [544, 242] width 284 height 373
click at [259, 352] on div "pause" at bounding box center [270, 340] width 44 height 32
click at [285, 338] on div "play_arrow" at bounding box center [270, 340] width 44 height 32
type input "61000"
click at [67, 129] on span "image" at bounding box center [72, 119] width 27 height 27
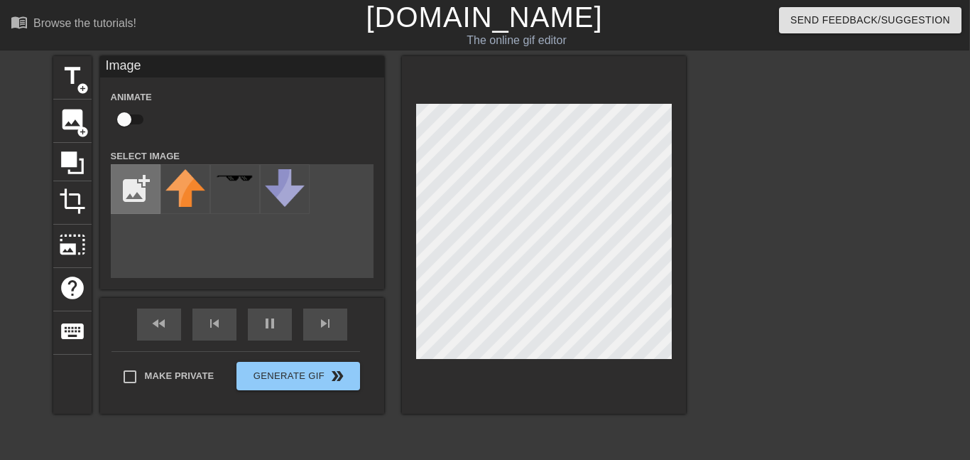
click at [123, 175] on input "file" at bounding box center [136, 189] width 48 height 48
type input "C:\fakepath\4l30al.gif"
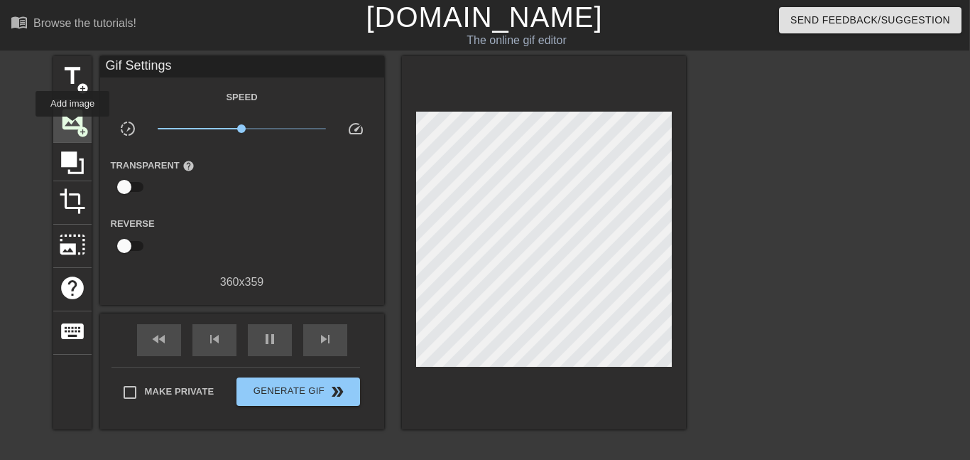
click at [72, 126] on span "image" at bounding box center [72, 119] width 27 height 27
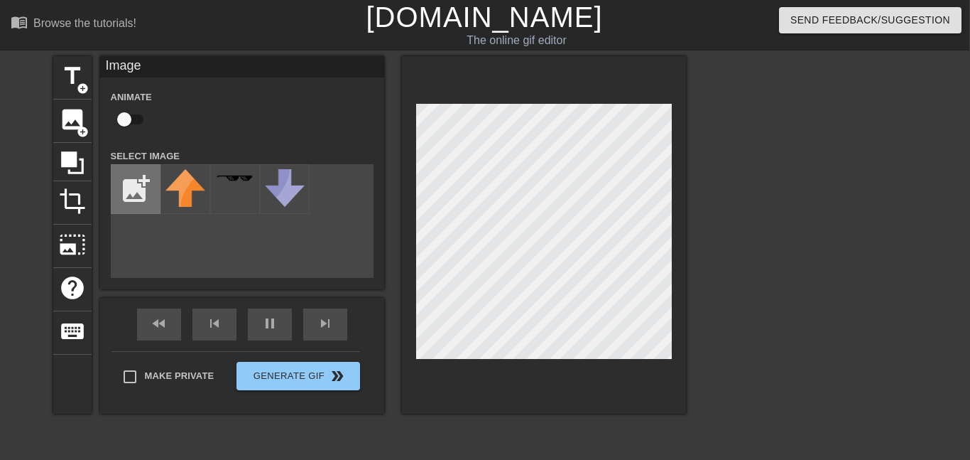
click at [144, 177] on input "file" at bounding box center [136, 189] width 48 height 48
type input "61000"
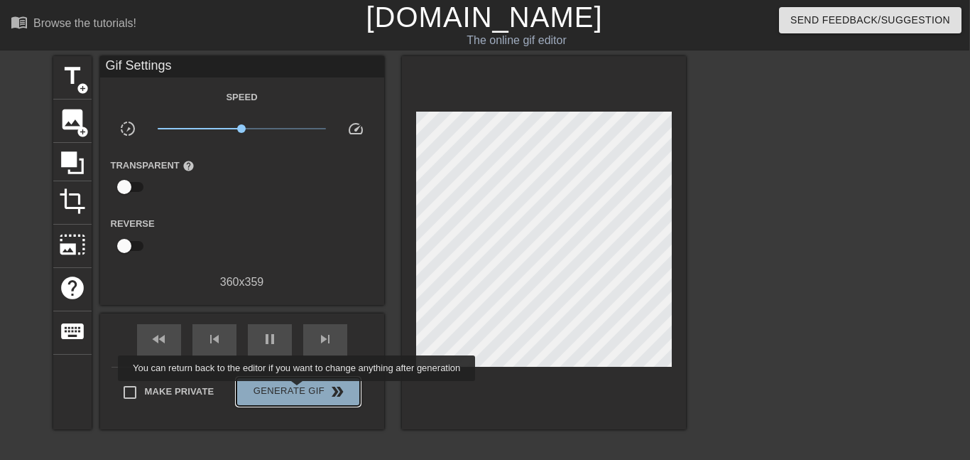
click at [293, 391] on span "Generate Gif double_arrow" at bounding box center [298, 391] width 112 height 17
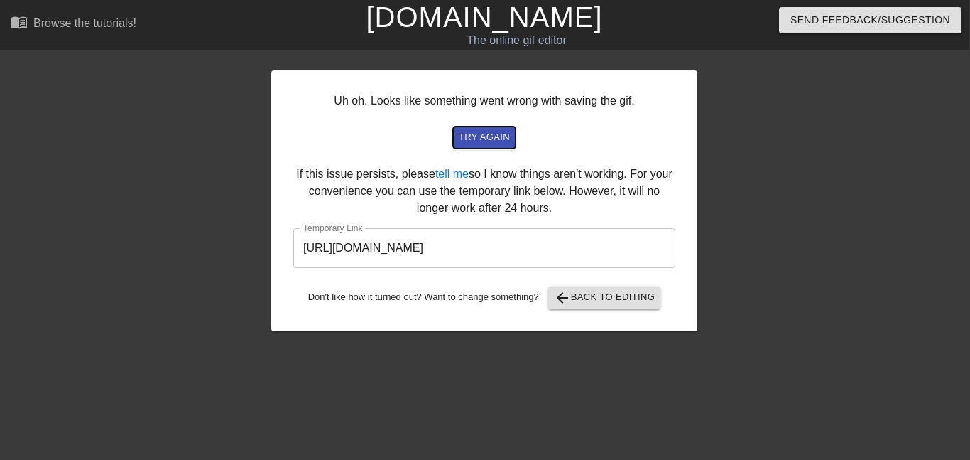
click at [481, 132] on span "try again" at bounding box center [484, 137] width 51 height 16
click at [529, 256] on input "[URL][DOMAIN_NAME]" at bounding box center [484, 248] width 382 height 40
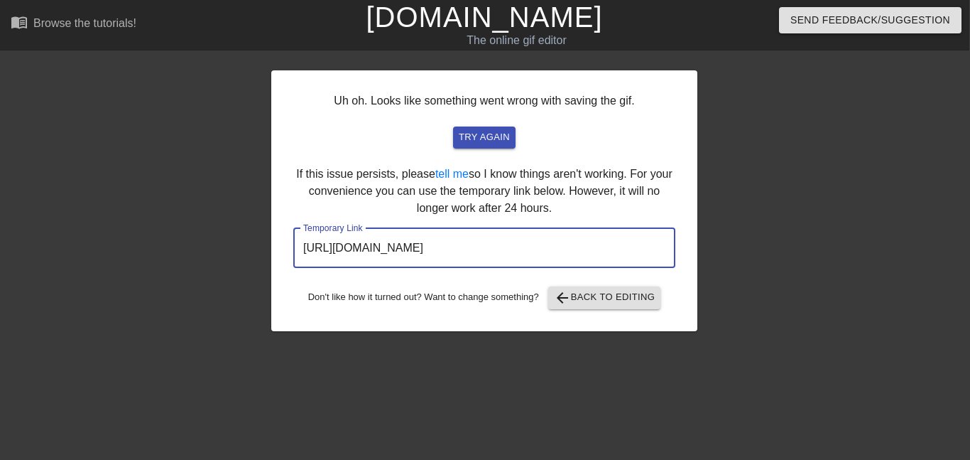
click at [529, 256] on input "[URL][DOMAIN_NAME]" at bounding box center [484, 248] width 382 height 40
click at [583, 296] on span "arrow_back Back to Editing" at bounding box center [605, 297] width 102 height 17
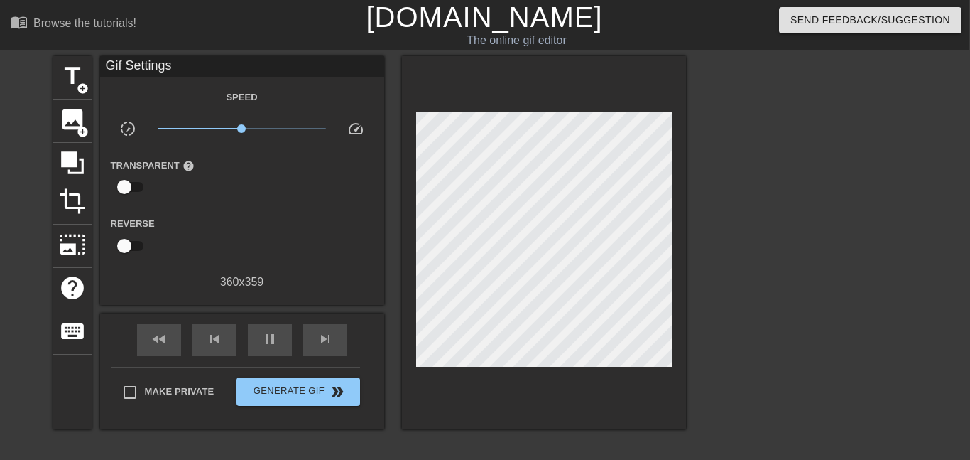
click at [745, 13] on div "Send Feedback/Suggestion" at bounding box center [815, 24] width 330 height 49
